Goal: Check status: Check status

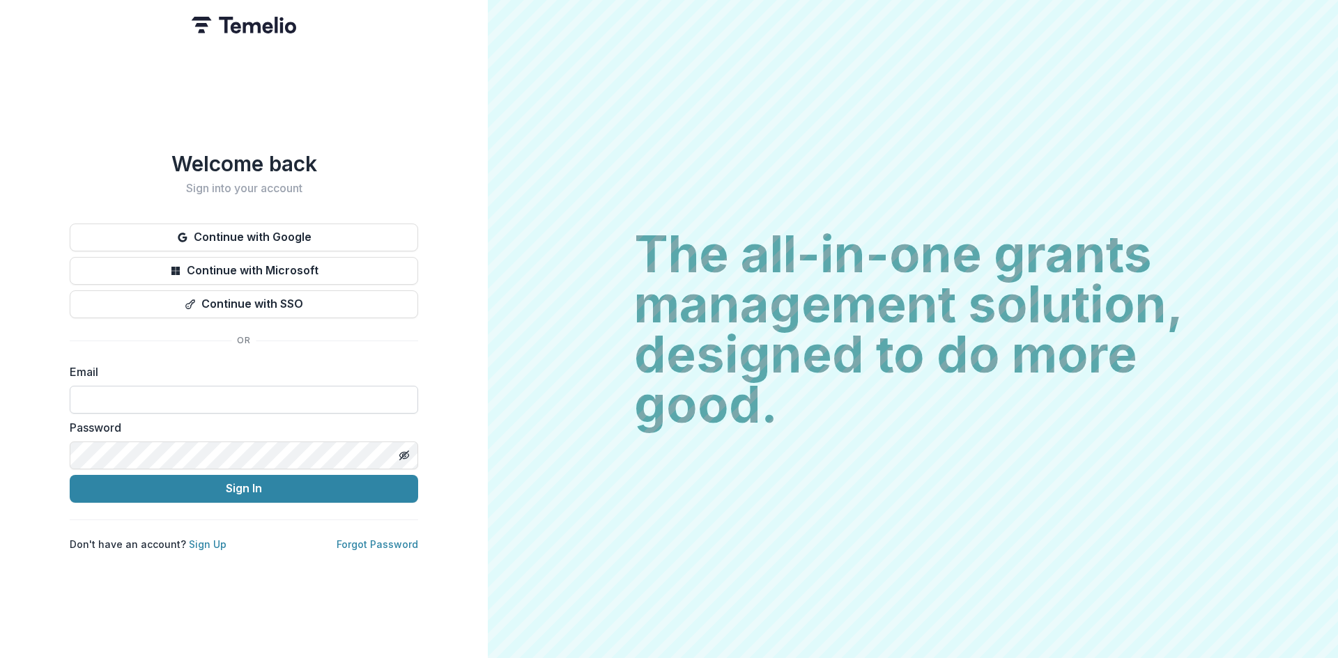
type input "**********"
click at [236, 486] on button "Sign In" at bounding box center [244, 489] width 348 height 28
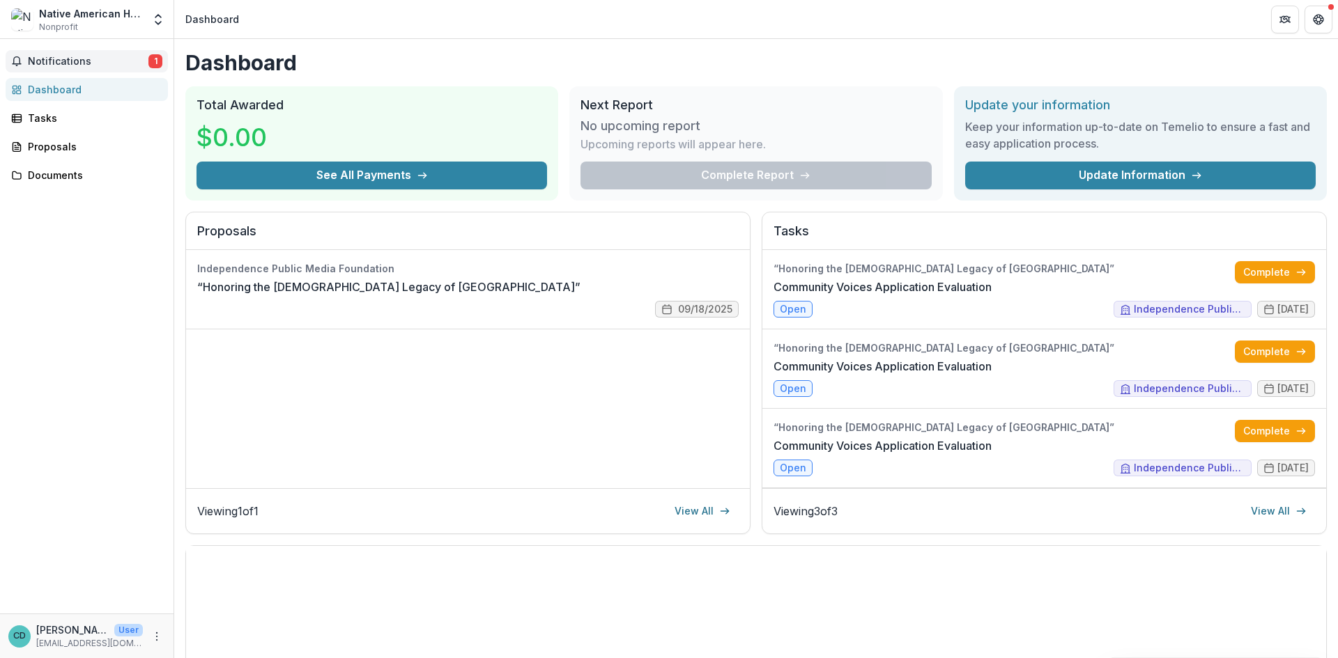
click at [95, 65] on span "Notifications" at bounding box center [88, 62] width 121 height 12
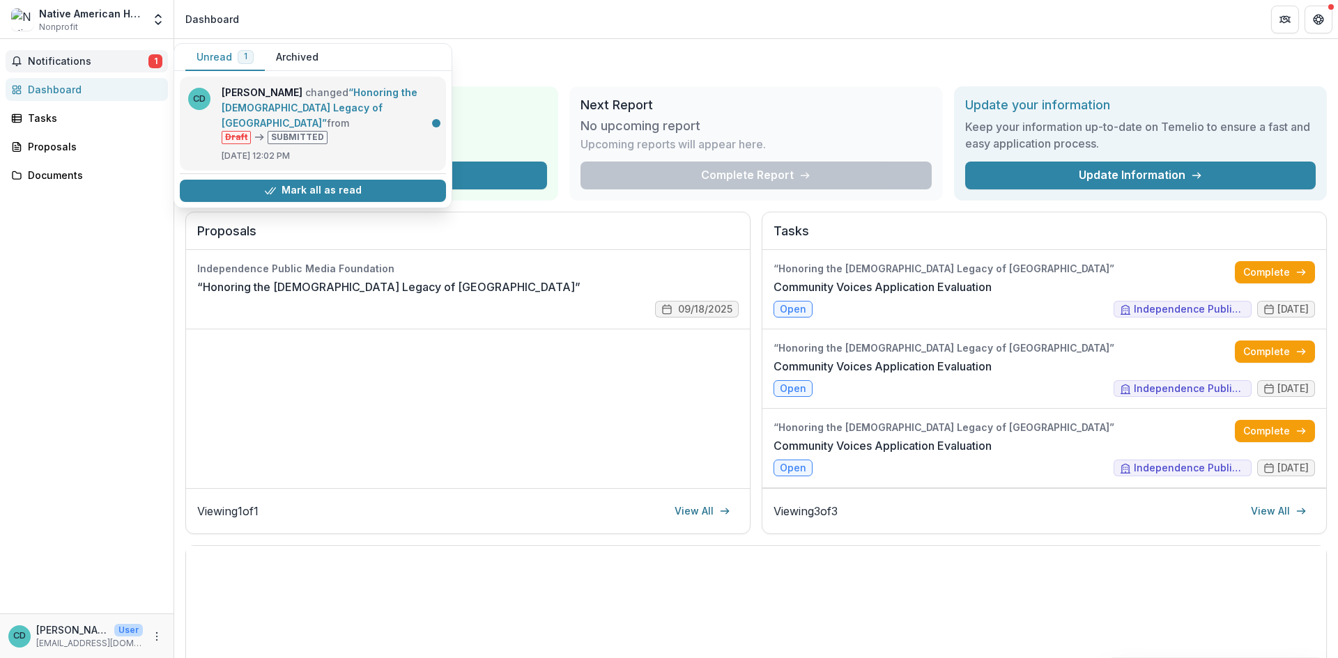
click at [297, 129] on link "“Honoring the [DEMOGRAPHIC_DATA] Legacy of [GEOGRAPHIC_DATA]”" at bounding box center [320, 107] width 196 height 43
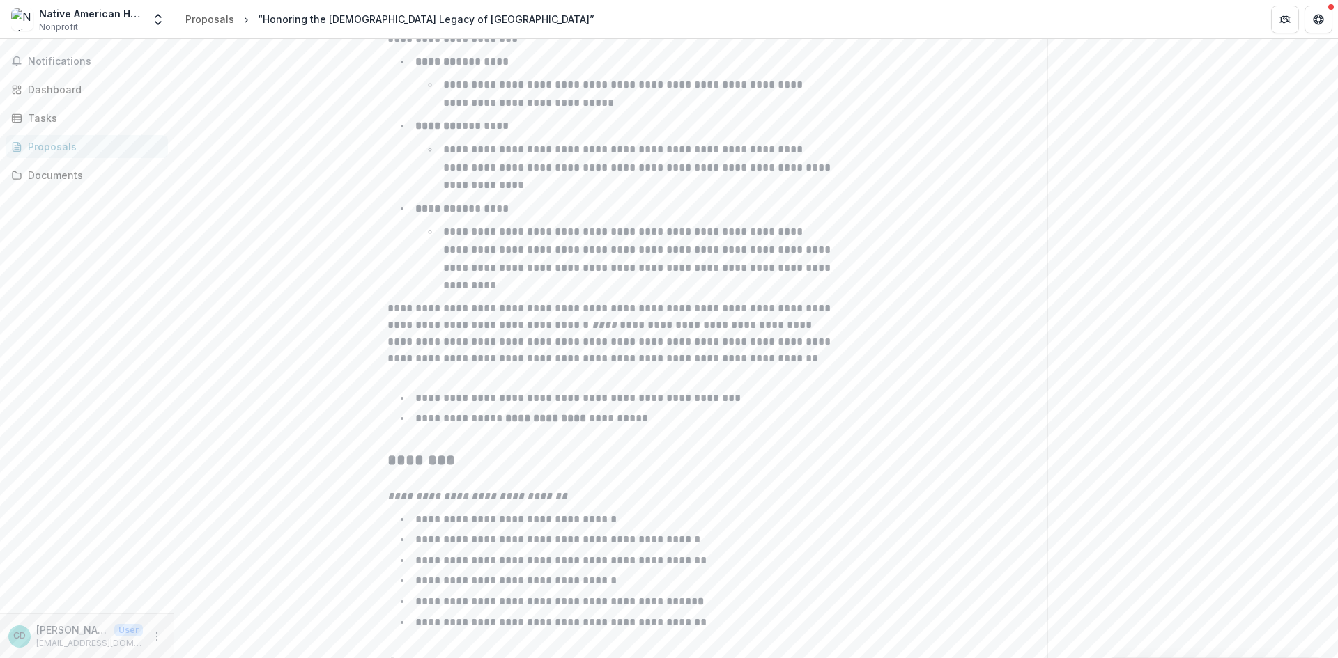
scroll to position [2171, 0]
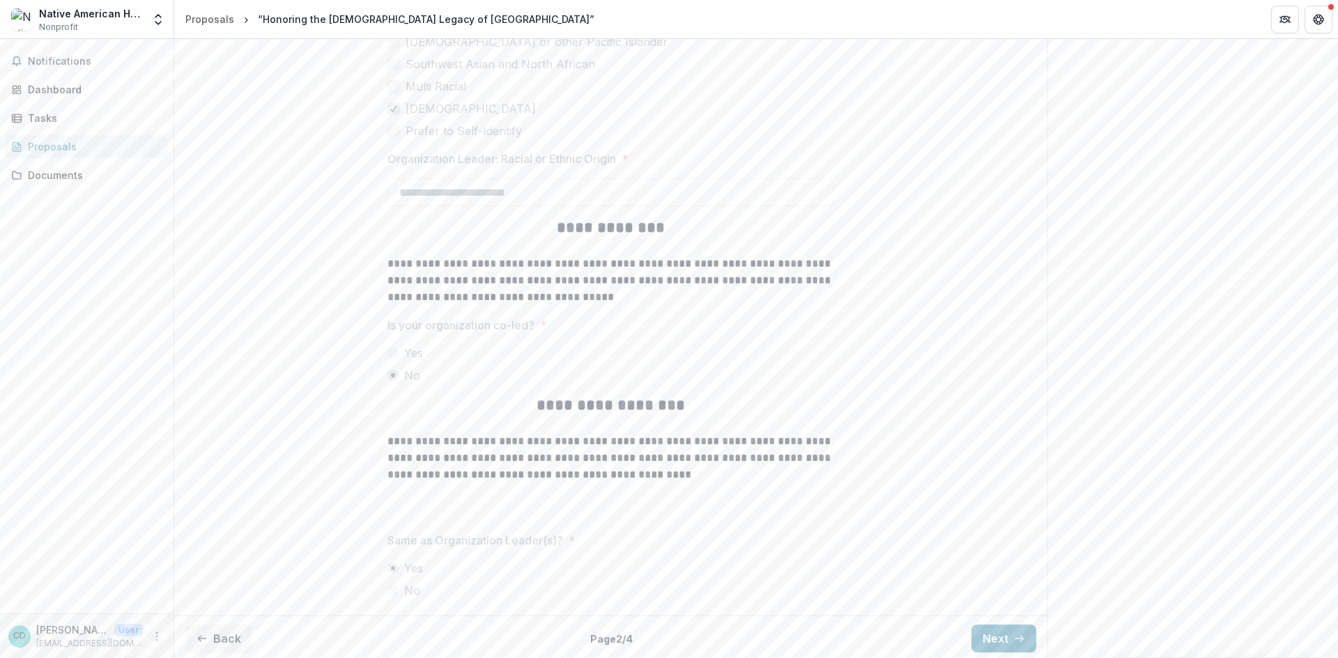
scroll to position [3096, 0]
click at [1005, 631] on button "Next" at bounding box center [1003, 636] width 65 height 28
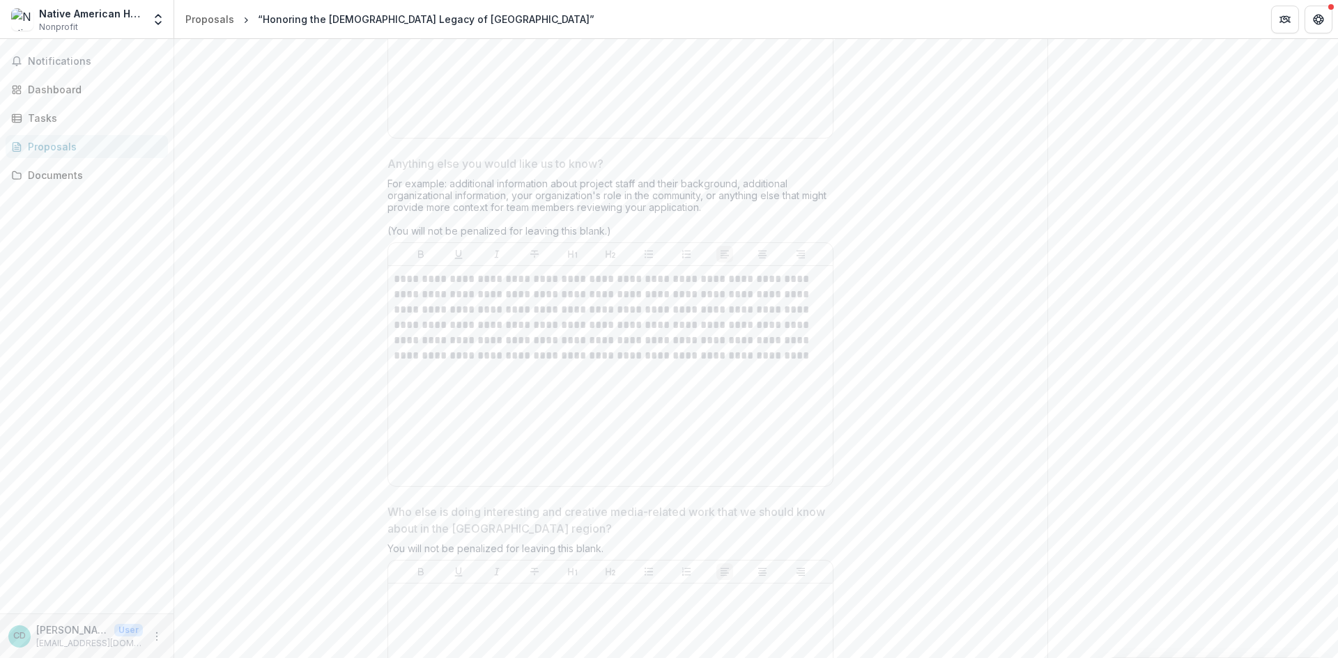
scroll to position [3761, 0]
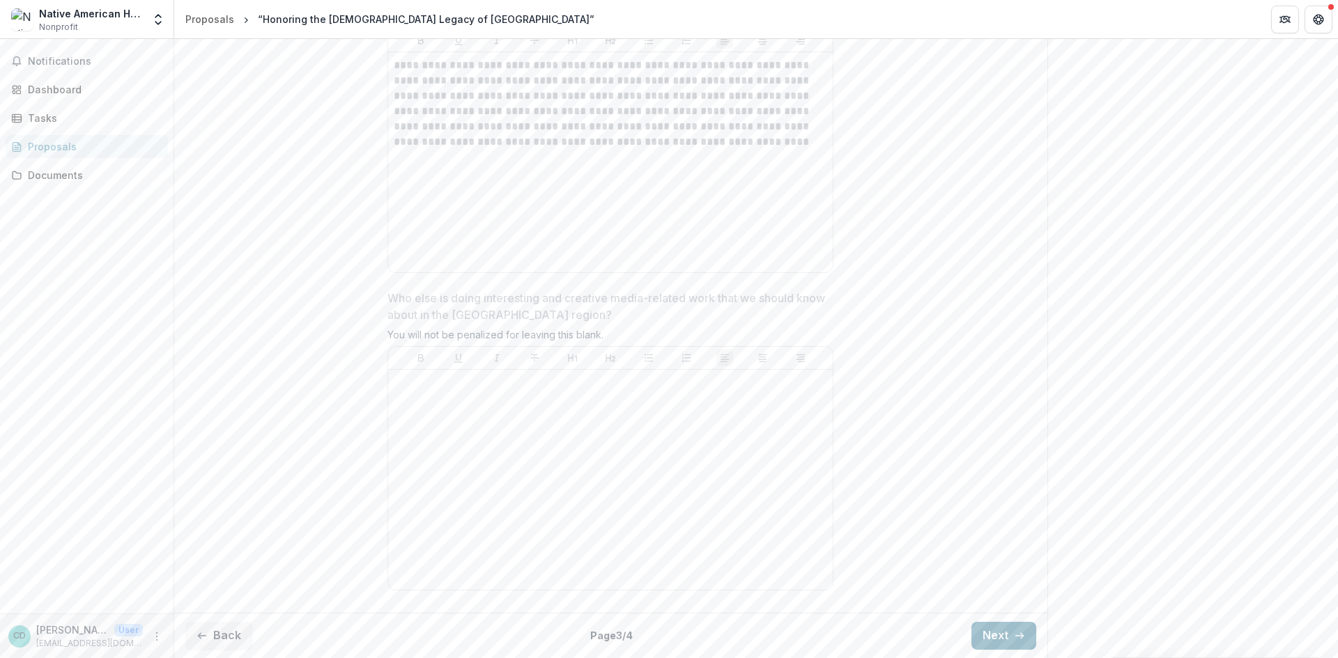
click at [1021, 640] on icon "button" at bounding box center [1019, 636] width 11 height 11
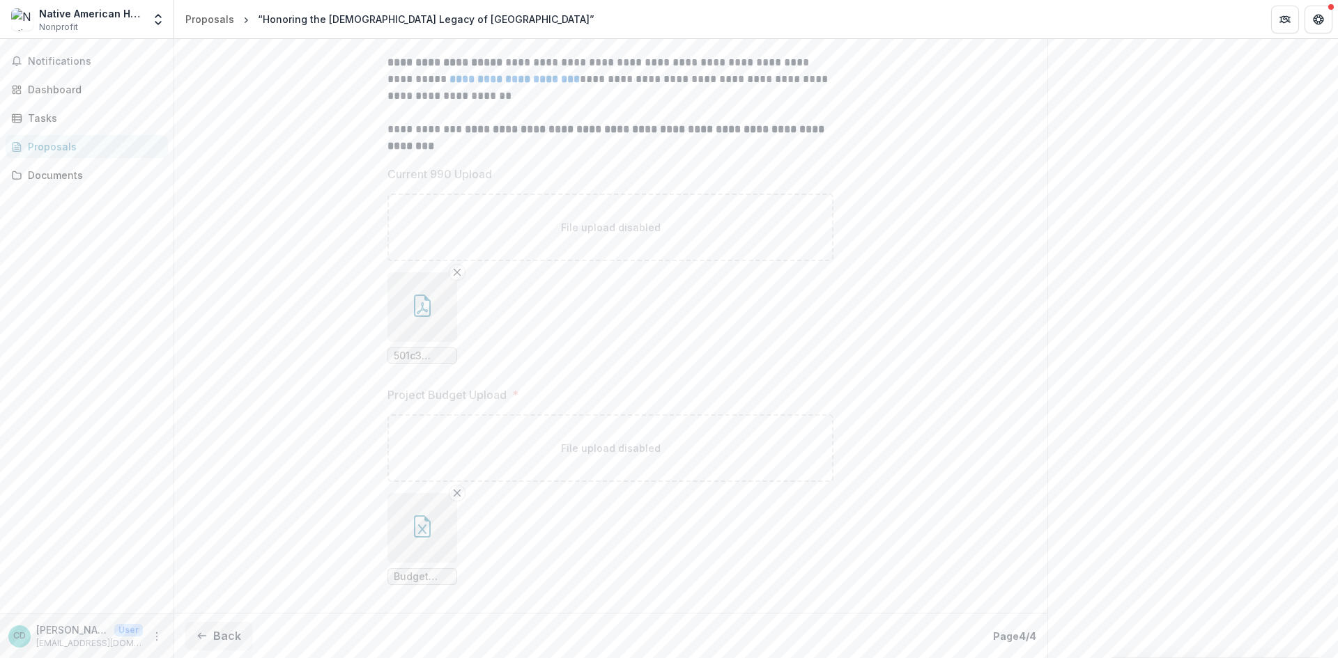
click at [608, 461] on div "File upload disabled" at bounding box center [610, 449] width 446 height 68
click at [453, 489] on icon "Remove File" at bounding box center [457, 493] width 11 height 11
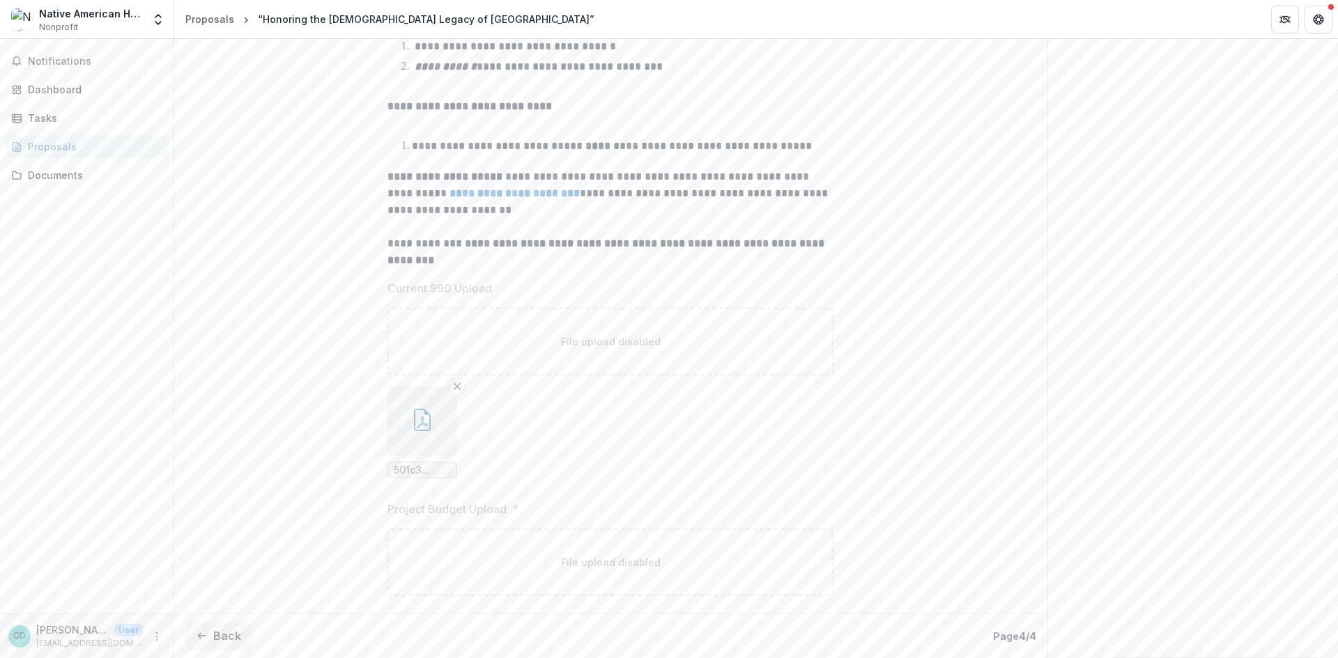
click at [578, 553] on div "File upload disabled" at bounding box center [610, 563] width 446 height 68
click at [531, 570] on div "File upload disabled" at bounding box center [610, 563] width 446 height 68
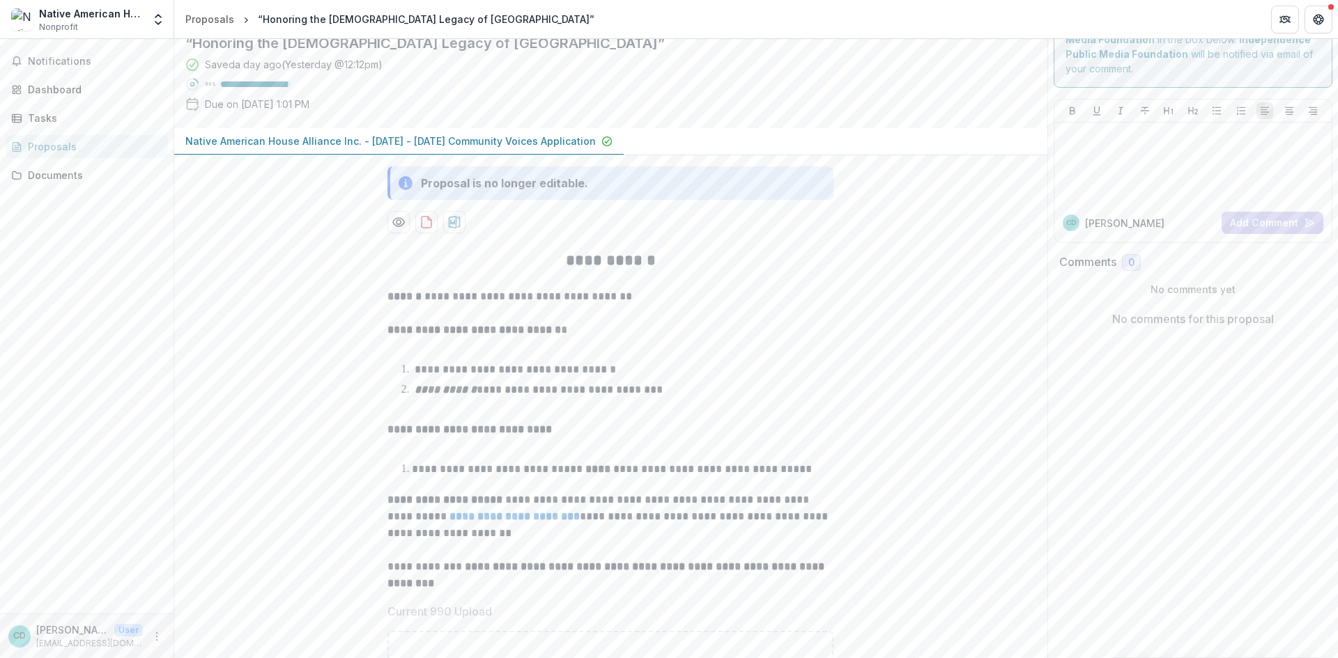
scroll to position [0, 0]
